Goal: Task Accomplishment & Management: Use online tool/utility

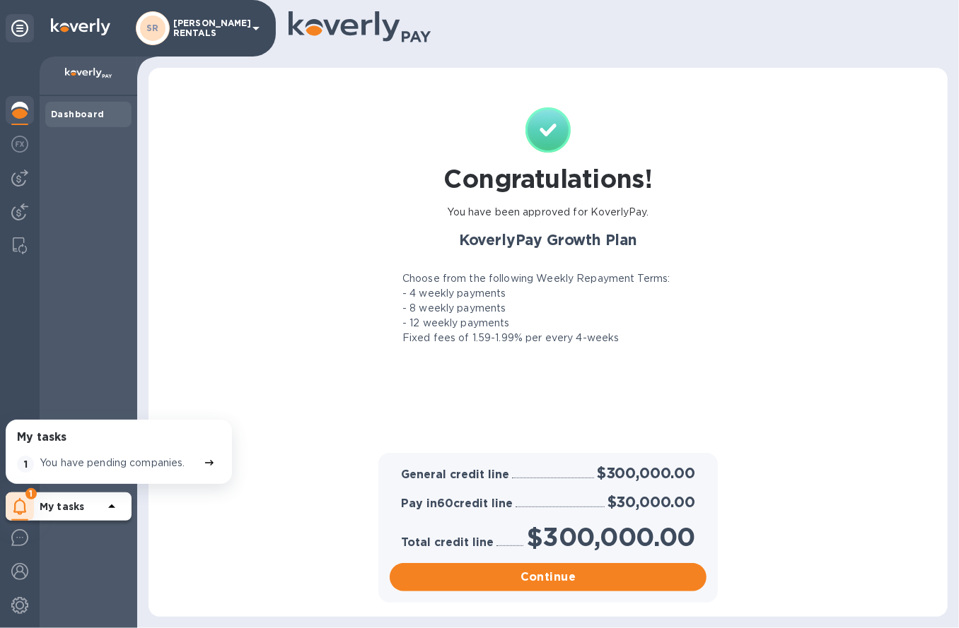
click at [223, 23] on p "[PERSON_NAME] RENTALS" at bounding box center [208, 28] width 71 height 20
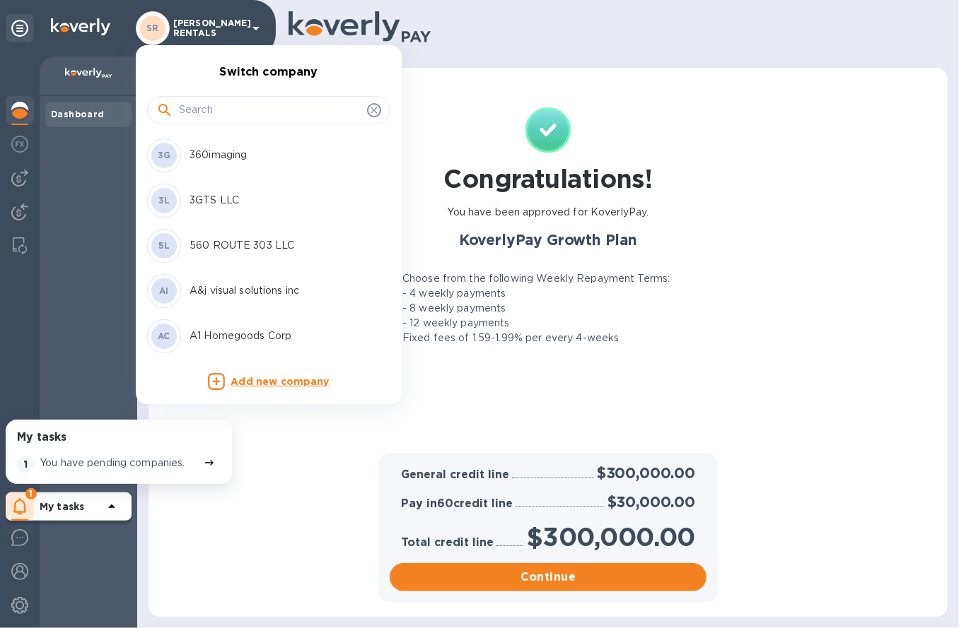
drag, startPoint x: 222, startPoint y: 126, endPoint x: 222, endPoint y: 117, distance: 8.5
click at [222, 126] on div at bounding box center [268, 109] width 243 height 48
click at [222, 115] on input "text" at bounding box center [270, 110] width 182 height 21
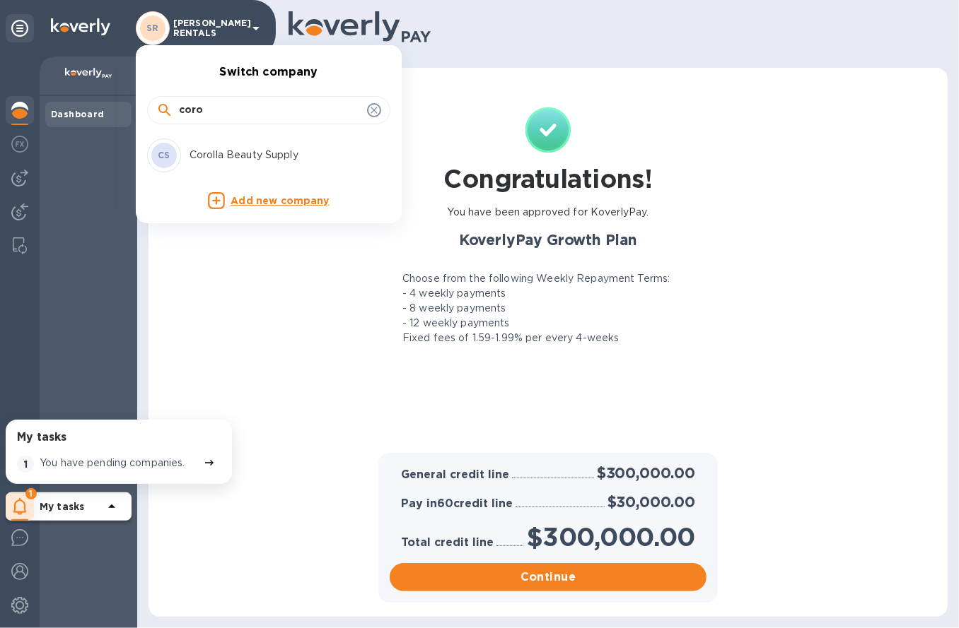
type input "coro"
click at [266, 156] on p "Corolla Beauty Supply" at bounding box center [278, 155] width 178 height 15
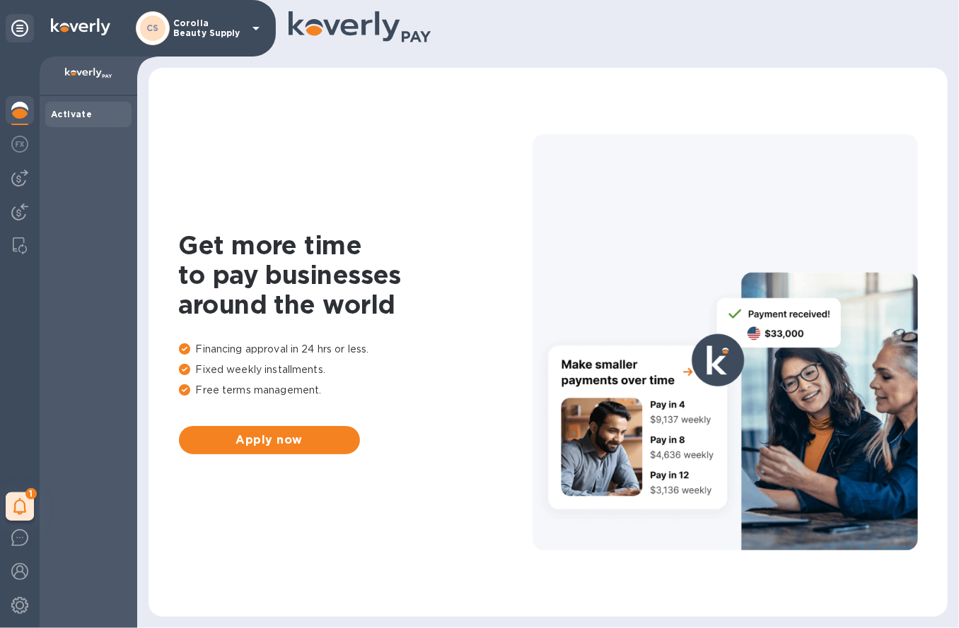
click at [23, 108] on img at bounding box center [19, 110] width 17 height 17
click at [33, 495] on span "1" at bounding box center [30, 493] width 11 height 11
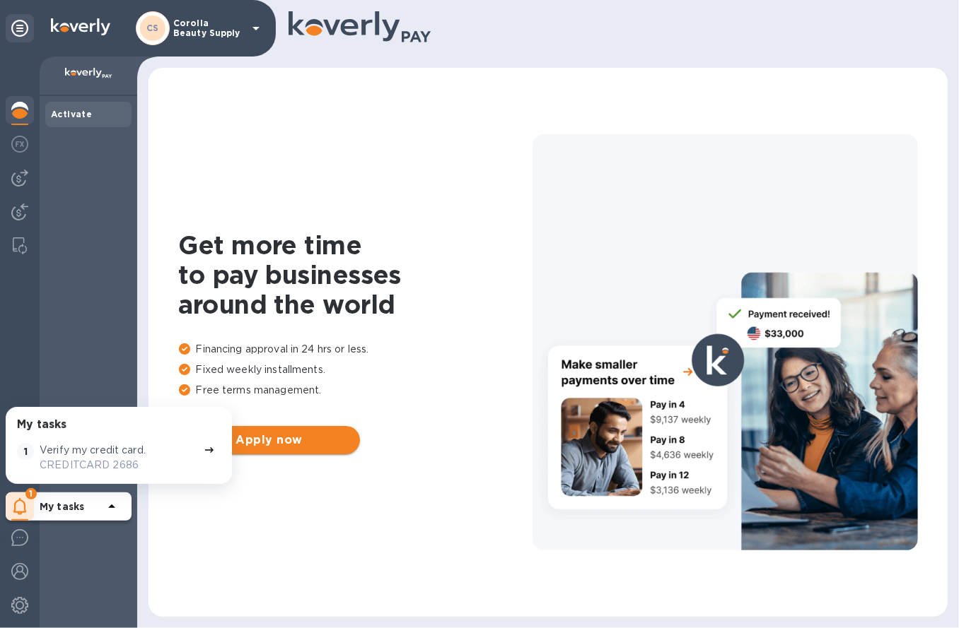
click at [265, 438] on span "Apply now" at bounding box center [269, 440] width 158 height 17
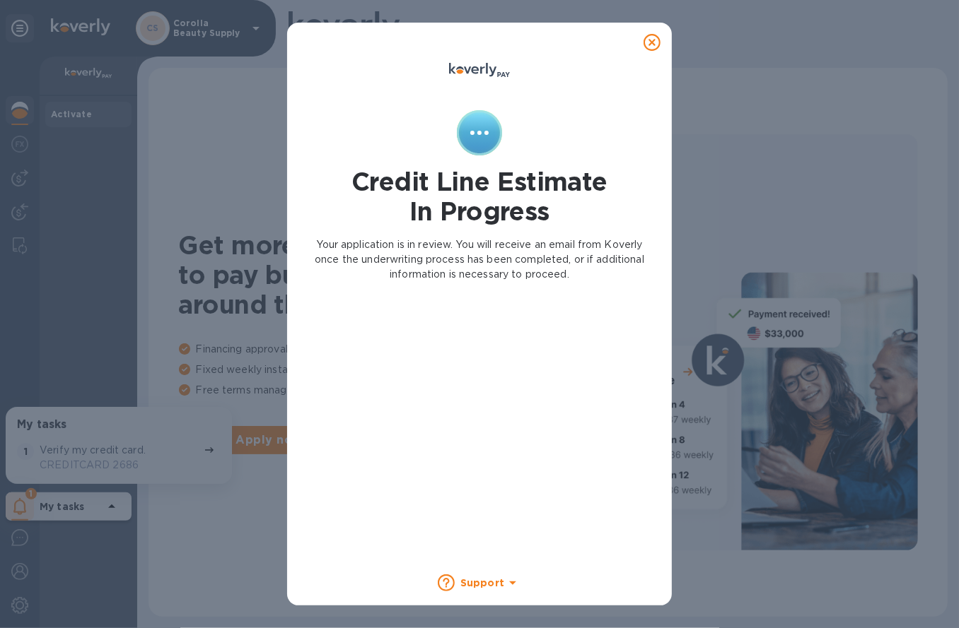
click at [655, 48] on icon at bounding box center [651, 42] width 17 height 17
